Goal: Information Seeking & Learning: Learn about a topic

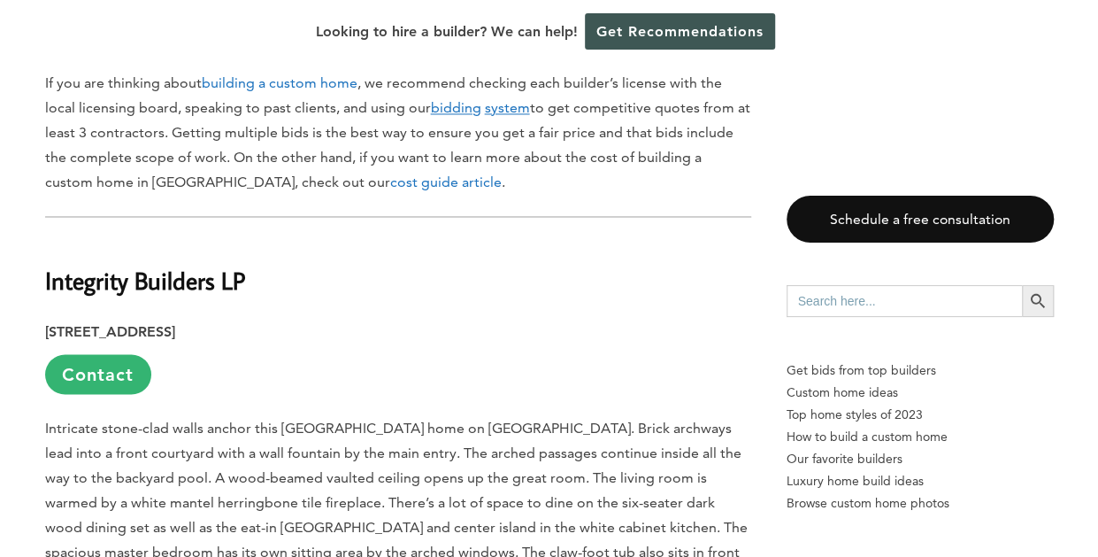
scroll to position [1348, 0]
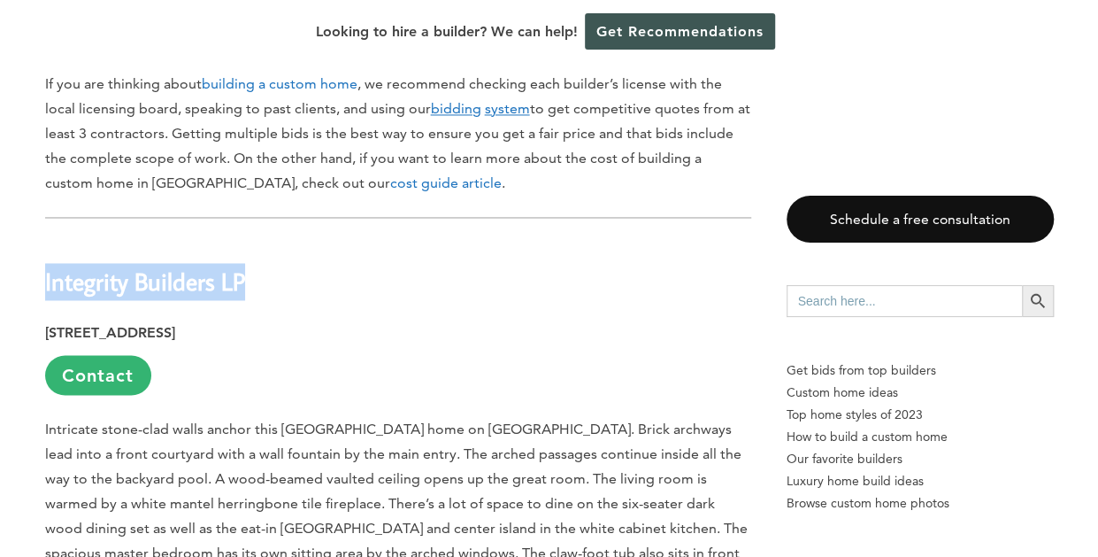
drag, startPoint x: 252, startPoint y: 191, endPoint x: 47, endPoint y: 194, distance: 205.3
click at [47, 239] on h2 "Integrity Builders LP" at bounding box center [398, 269] width 706 height 61
copy h2 "Integrity Builders LP"
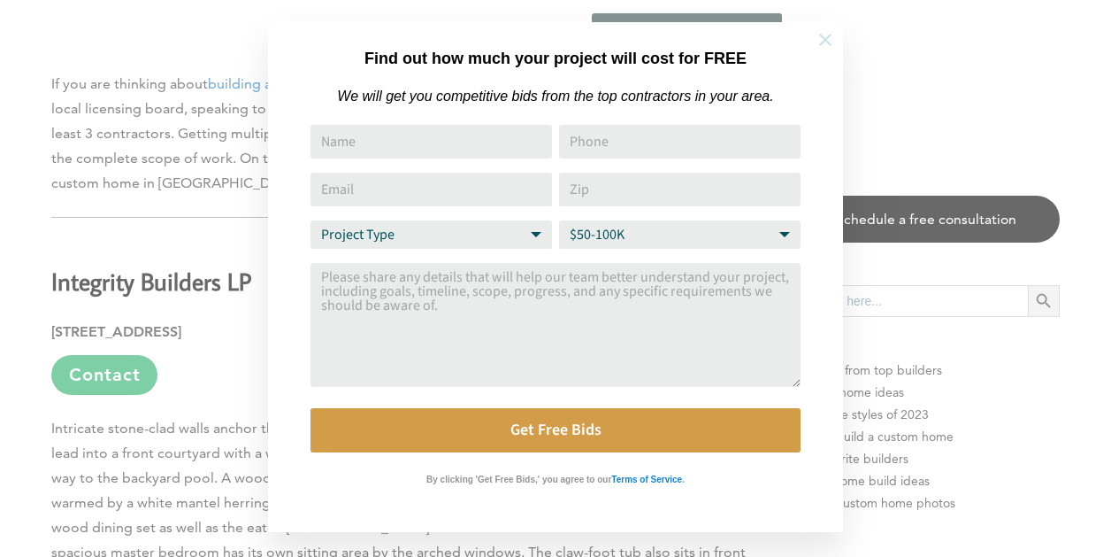
click at [829, 38] on icon at bounding box center [825, 39] width 19 height 19
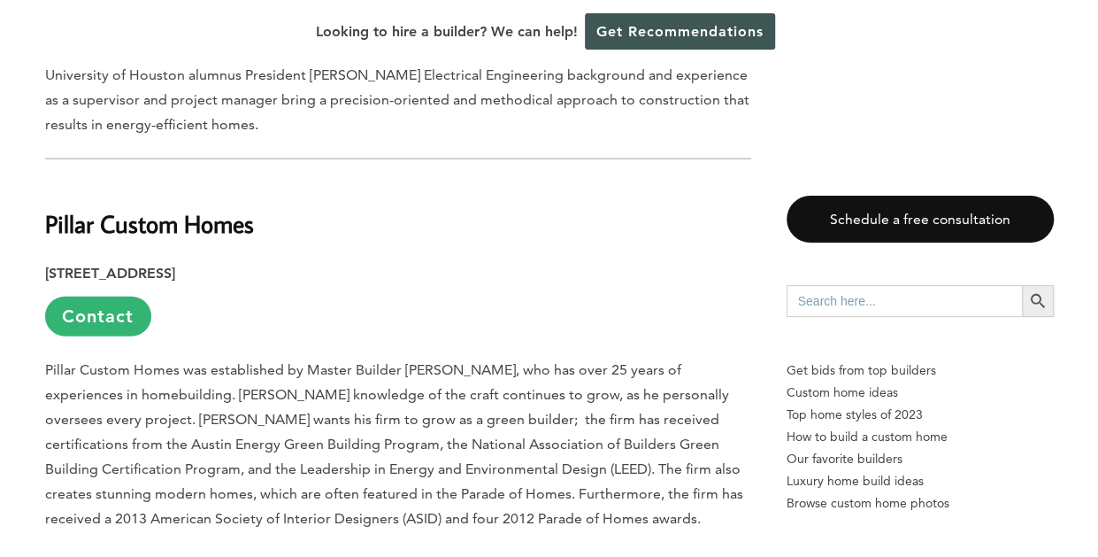
scroll to position [1974, 0]
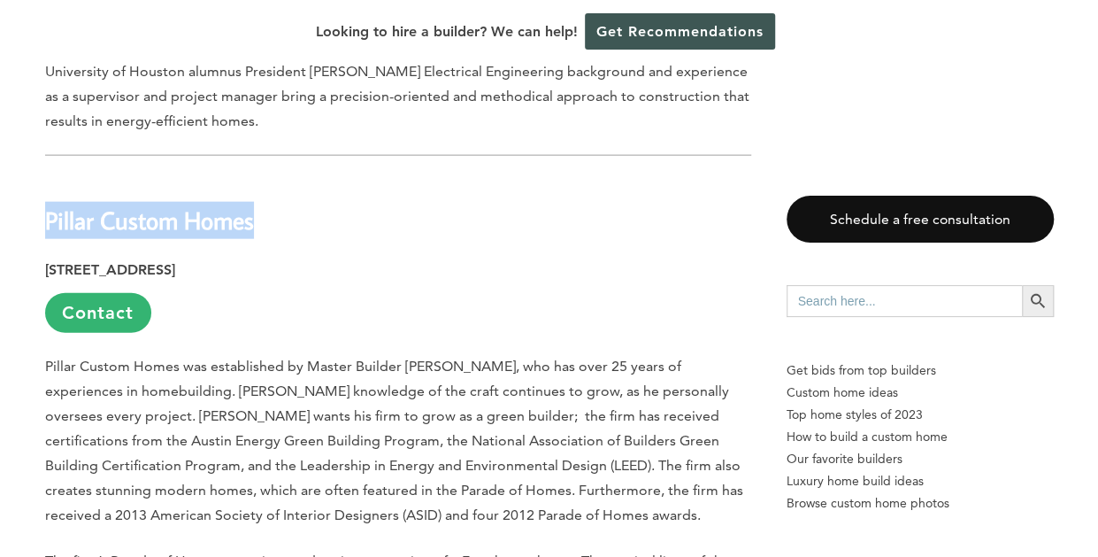
drag, startPoint x: 251, startPoint y: 103, endPoint x: 45, endPoint y: 98, distance: 206.2
click at [45, 204] on b "Pillar Custom Homes" at bounding box center [149, 219] width 209 height 31
copy b "Pillar Custom Homes"
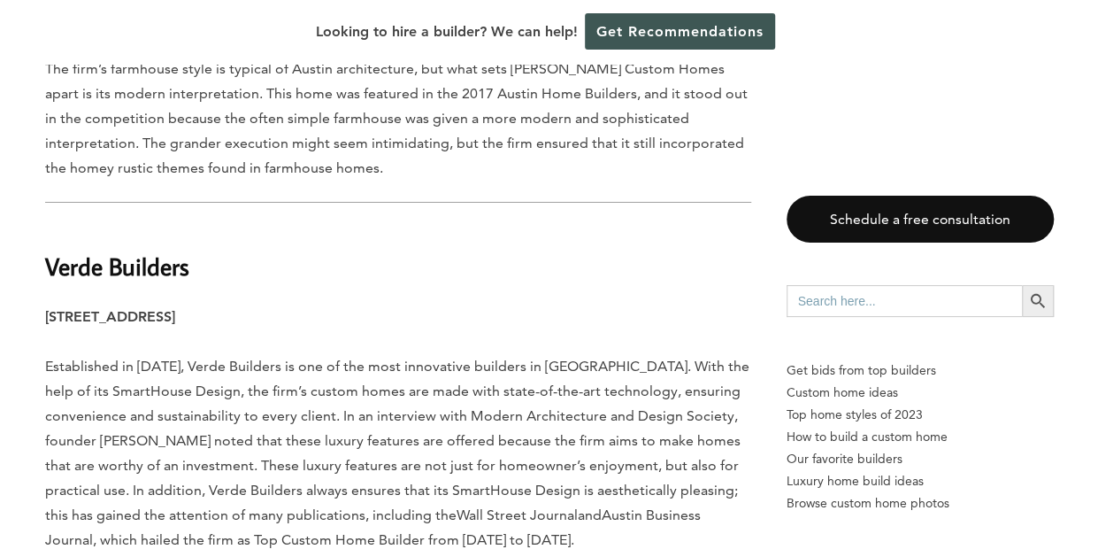
scroll to position [2952, 0]
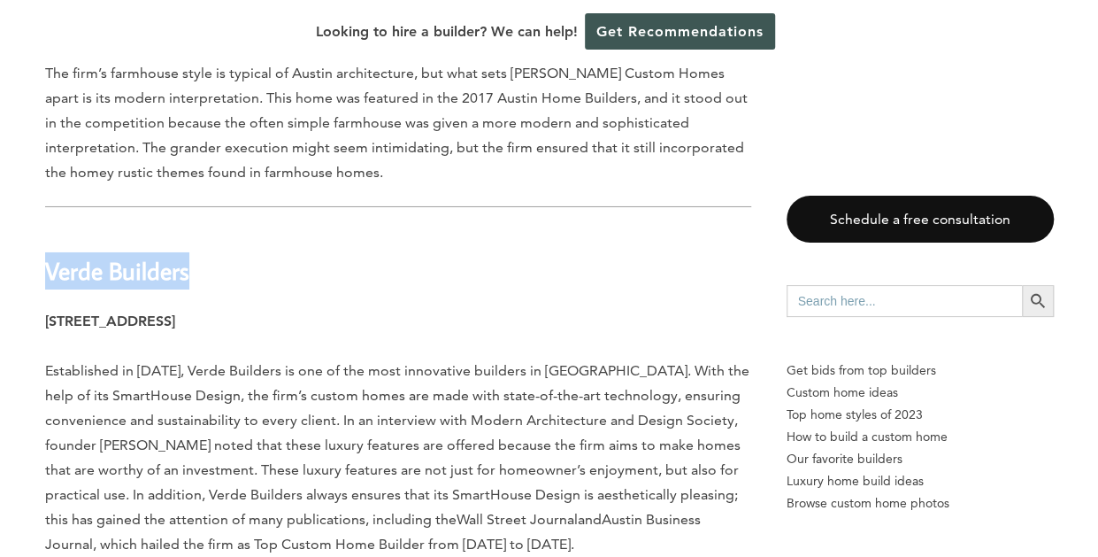
drag, startPoint x: 184, startPoint y: 151, endPoint x: 32, endPoint y: 152, distance: 152.2
copy b "Verde Builders"
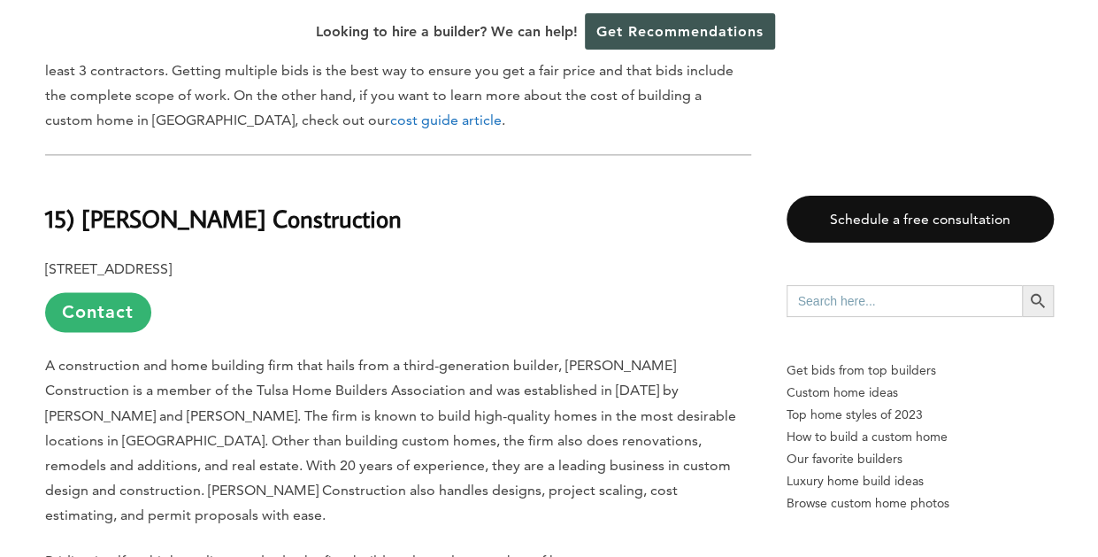
scroll to position [1250, 0]
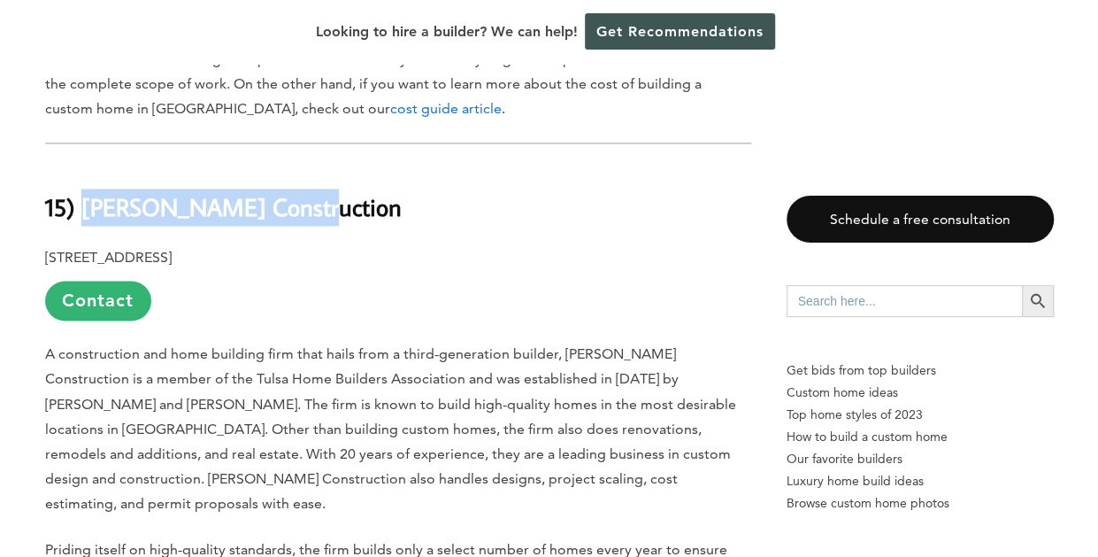
drag, startPoint x: 294, startPoint y: 114, endPoint x: 84, endPoint y: 128, distance: 210.2
click at [84, 165] on h2 "15) [PERSON_NAME] Construction" at bounding box center [398, 195] width 706 height 61
copy h2 "[PERSON_NAME] Construction"
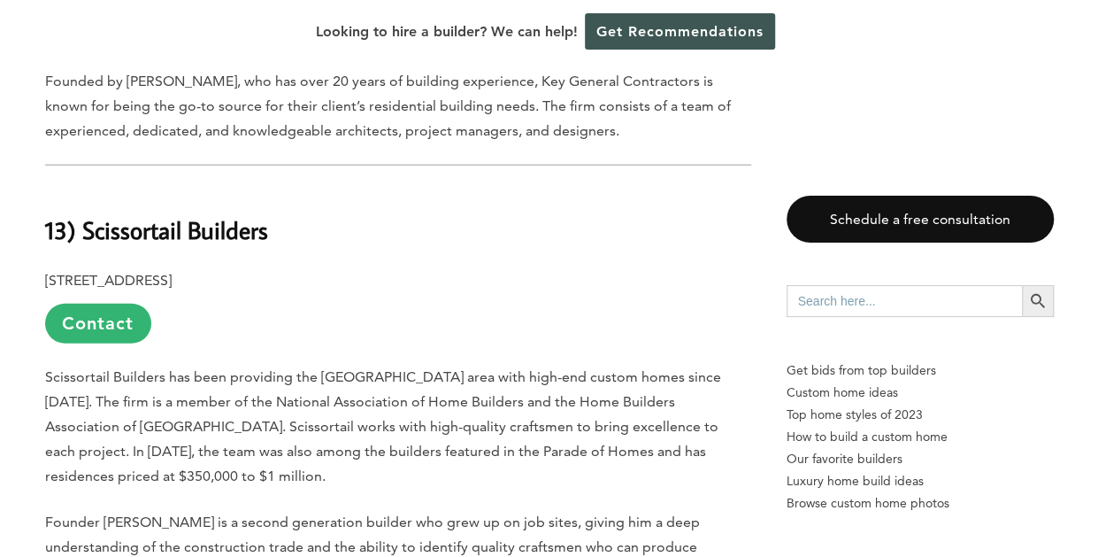
scroll to position [2138, 0]
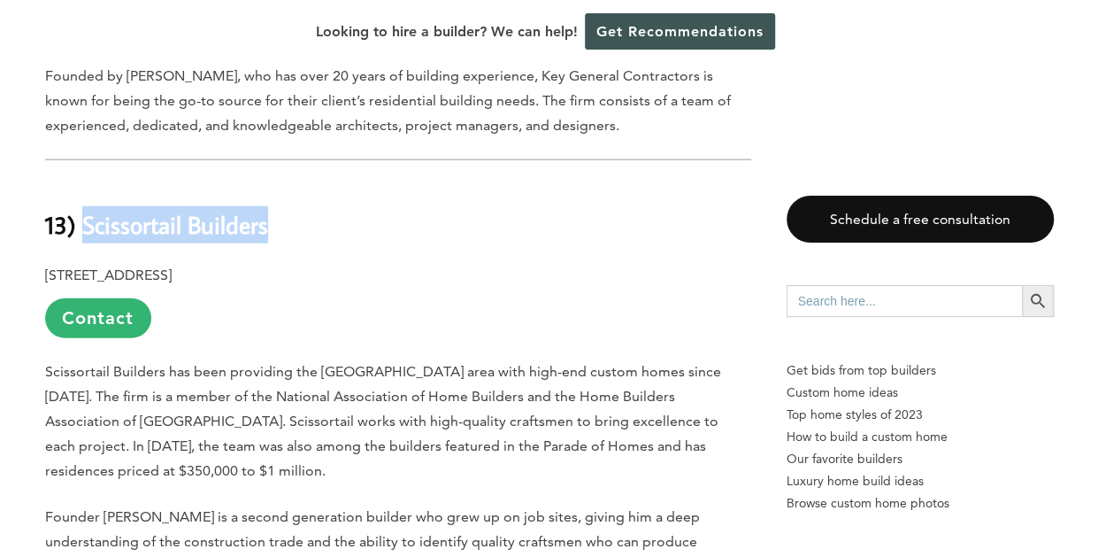
drag, startPoint x: 266, startPoint y: 107, endPoint x: 80, endPoint y: 93, distance: 187.2
click at [80, 209] on strong "13) Scissortail Builders" at bounding box center [156, 224] width 223 height 31
copy strong "Scissortail Builders"
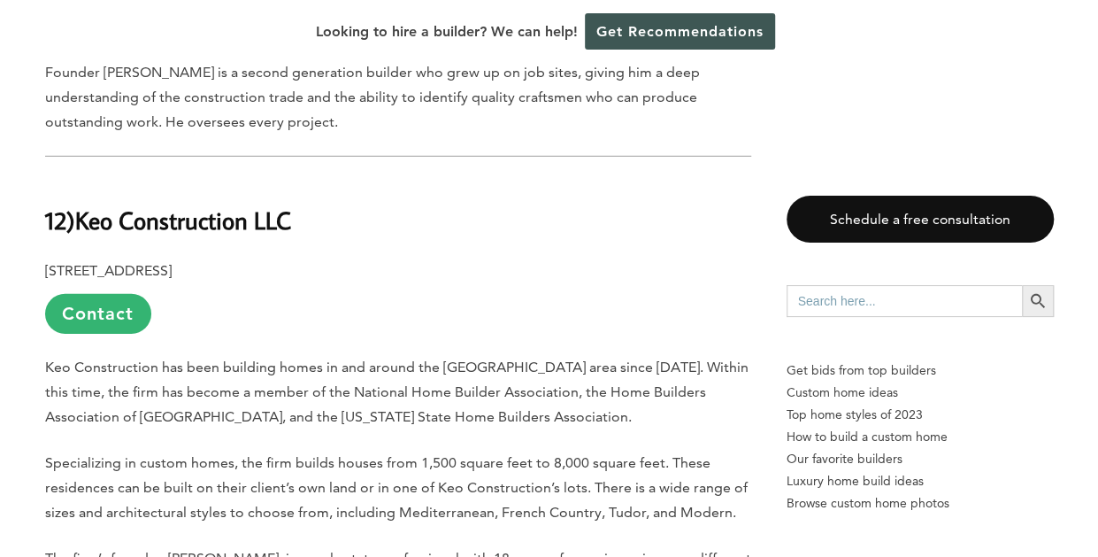
scroll to position [2584, 0]
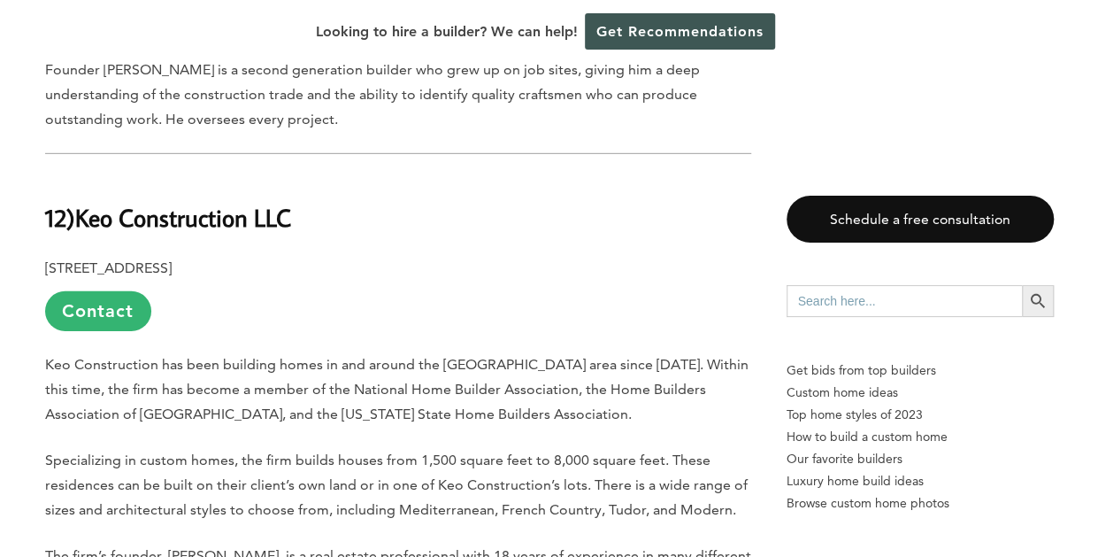
drag, startPoint x: 301, startPoint y: 77, endPoint x: 87, endPoint y: 78, distance: 214.1
click at [87, 202] on b "Keo Construction LLC" at bounding box center [183, 217] width 216 height 31
copy b "Keo Construction LLC"
